Goal: Task Accomplishment & Management: Complete application form

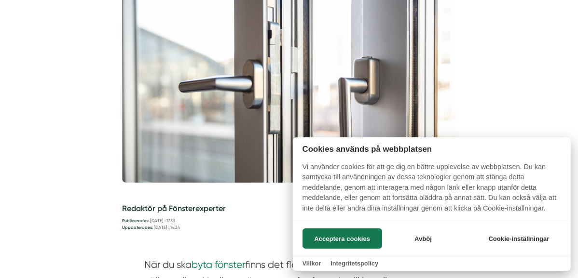
scroll to position [289, 0]
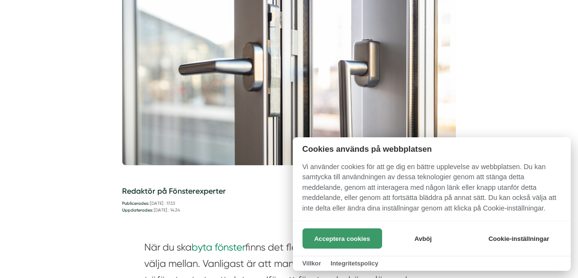
click at [354, 237] on button "Acceptera cookies" at bounding box center [342, 239] width 80 height 20
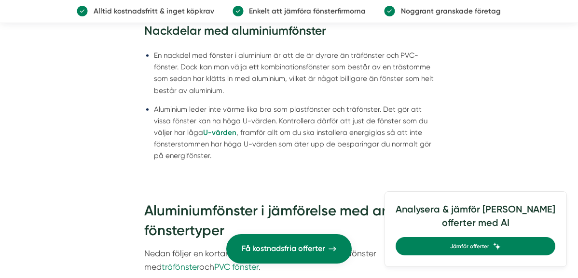
scroll to position [1206, 0]
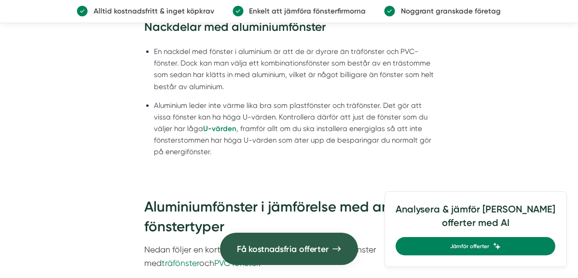
click at [292, 248] on span "Få kostnadsfria offerter" at bounding box center [283, 249] width 92 height 14
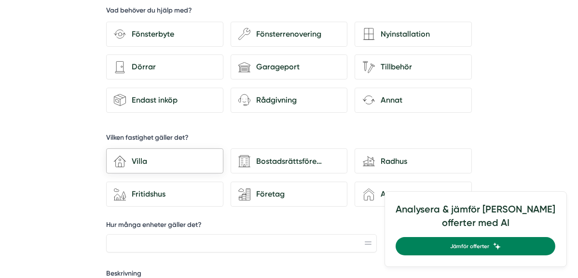
scroll to position [289, 0]
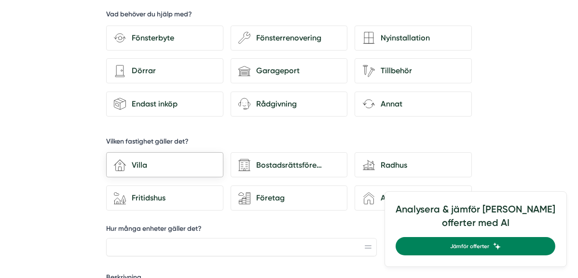
click at [141, 164] on div "Villa" at bounding box center [170, 165] width 89 height 13
click at [0, 0] on input "house-3 Villa" at bounding box center [0, 0] width 0 height 0
click at [389, 164] on div "Radhus" at bounding box center [419, 165] width 89 height 13
click at [0, 0] on input "house-modern Radhus" at bounding box center [0, 0] width 0 height 0
click at [134, 164] on div "Villa" at bounding box center [170, 165] width 89 height 13
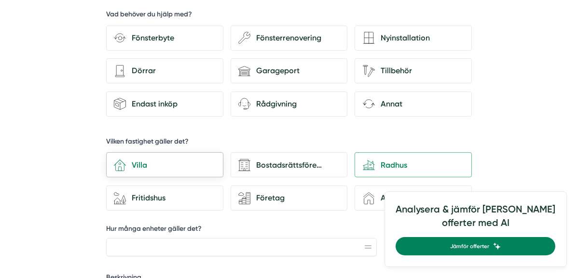
click at [0, 0] on input "house-3 Villa" at bounding box center [0, 0] width 0 height 0
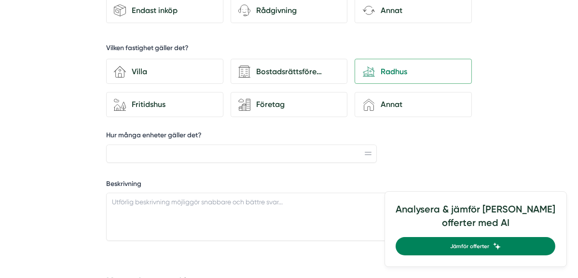
scroll to position [386, 0]
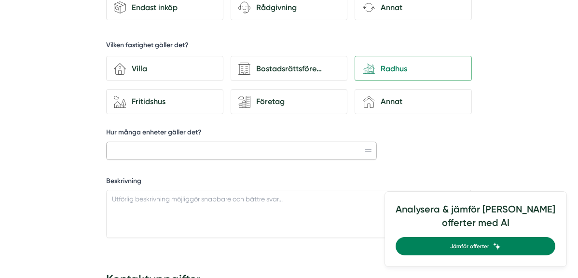
click at [113, 150] on input "Hur många enheter gäller det?" at bounding box center [241, 151] width 271 height 18
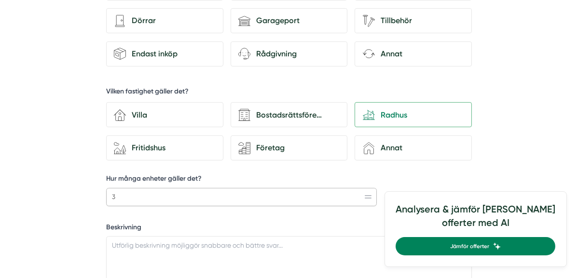
scroll to position [338, 0]
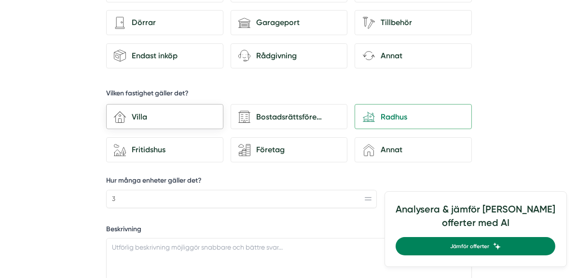
click at [129, 114] on div "Villa" at bounding box center [170, 117] width 89 height 13
click at [0, 0] on input "house-3 Villa" at bounding box center [0, 0] width 0 height 0
click at [393, 116] on div "Radhus" at bounding box center [419, 117] width 89 height 13
click at [0, 0] on input "house-modern Radhus" at bounding box center [0, 0] width 0 height 0
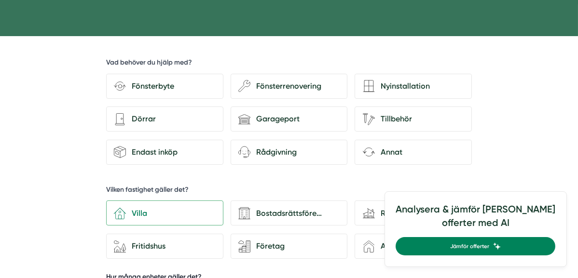
scroll to position [241, 0]
click at [149, 87] on div "Fönsterbyte" at bounding box center [170, 86] width 89 height 13
click at [0, 0] on input "Fönsterbyte" at bounding box center [0, 0] width 0 height 0
click at [144, 120] on div "Dörrar" at bounding box center [170, 119] width 89 height 13
click at [0, 0] on input "architecture-door Dörrar" at bounding box center [0, 0] width 0 height 0
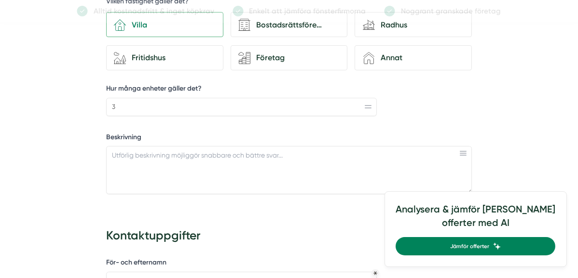
scroll to position [434, 0]
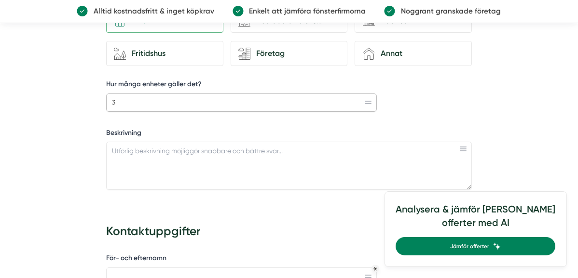
drag, startPoint x: 116, startPoint y: 102, endPoint x: 111, endPoint y: 106, distance: 6.9
click at [111, 104] on input "3" at bounding box center [241, 103] width 271 height 18
type input "5"
click at [111, 152] on textarea "Beskrivning" at bounding box center [289, 166] width 366 height 48
click at [112, 152] on textarea "Beskrivning" at bounding box center [289, 166] width 366 height 48
